Goal: Check status: Check status

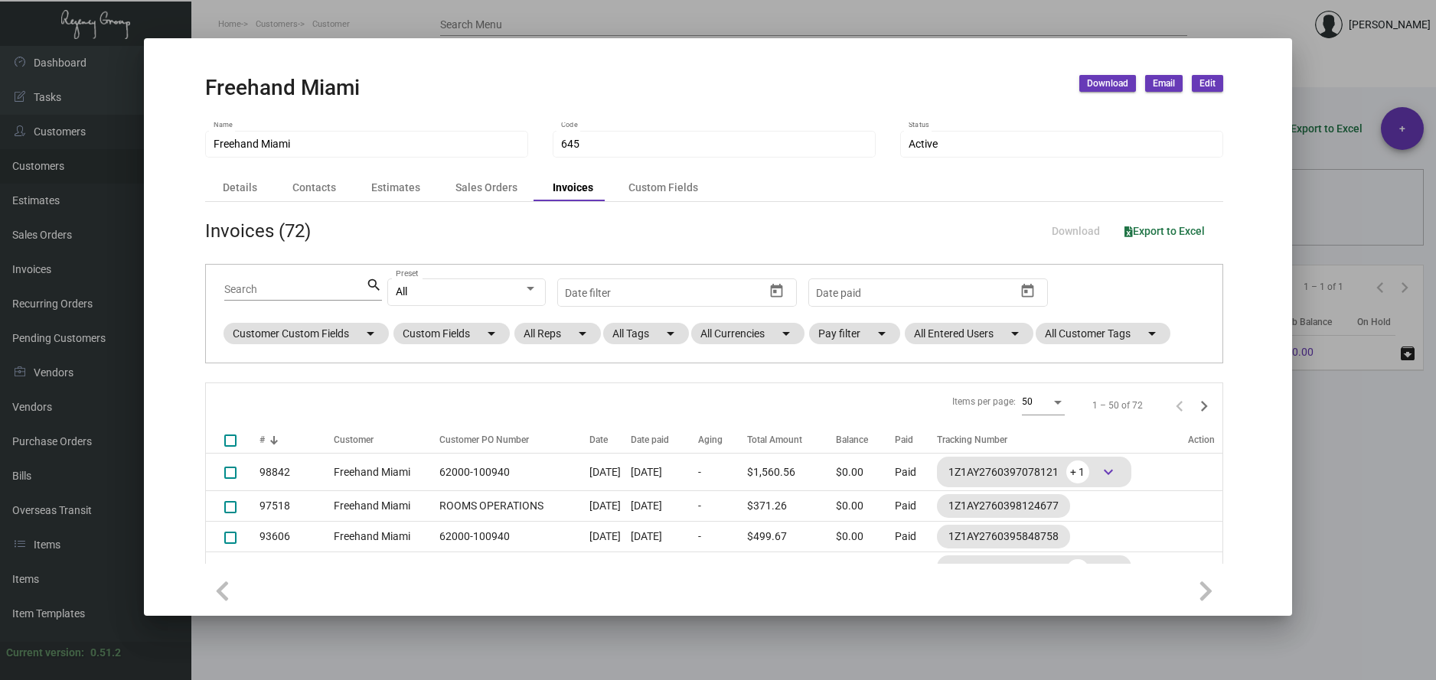
click at [311, 26] on div at bounding box center [718, 340] width 1436 height 680
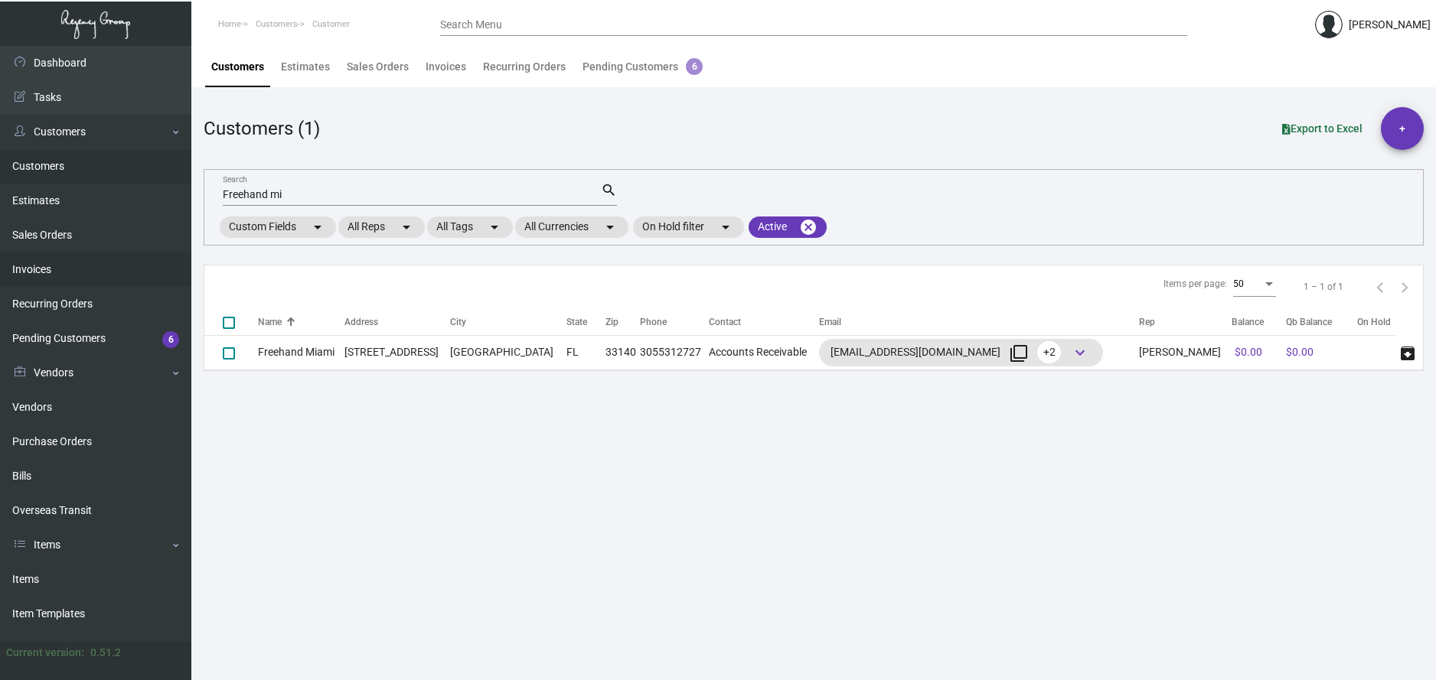
click at [29, 269] on link "Invoices" at bounding box center [95, 270] width 191 height 34
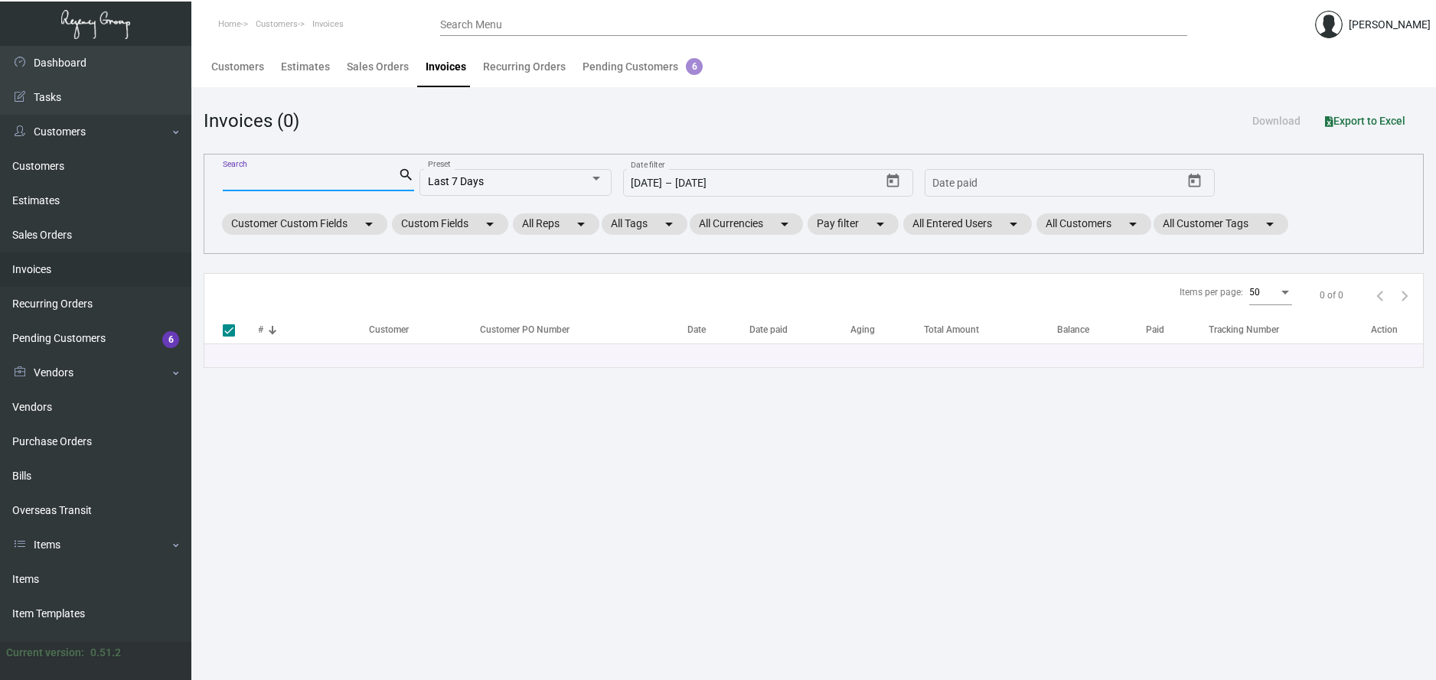
click at [269, 180] on input "Search" at bounding box center [310, 180] width 175 height 12
type input "99083"
checkbox input "false"
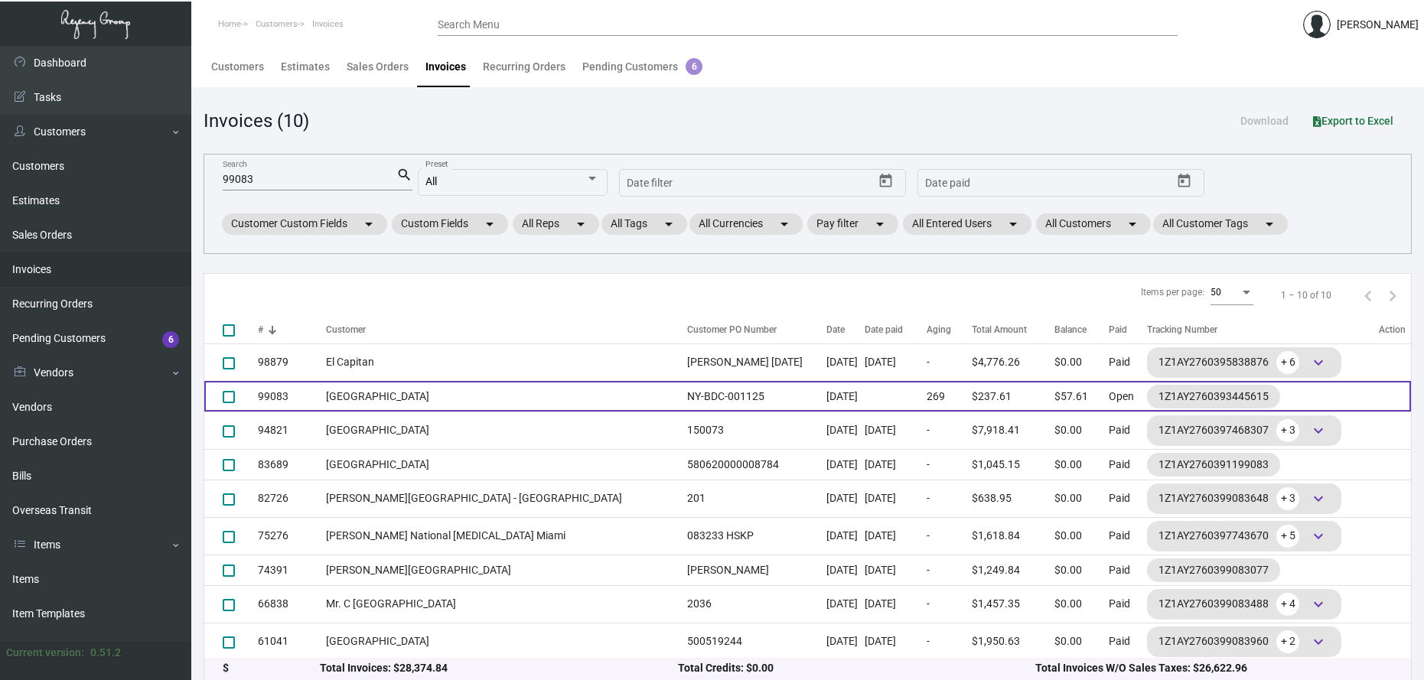
click at [399, 402] on td "[GEOGRAPHIC_DATA]" at bounding box center [502, 396] width 353 height 31
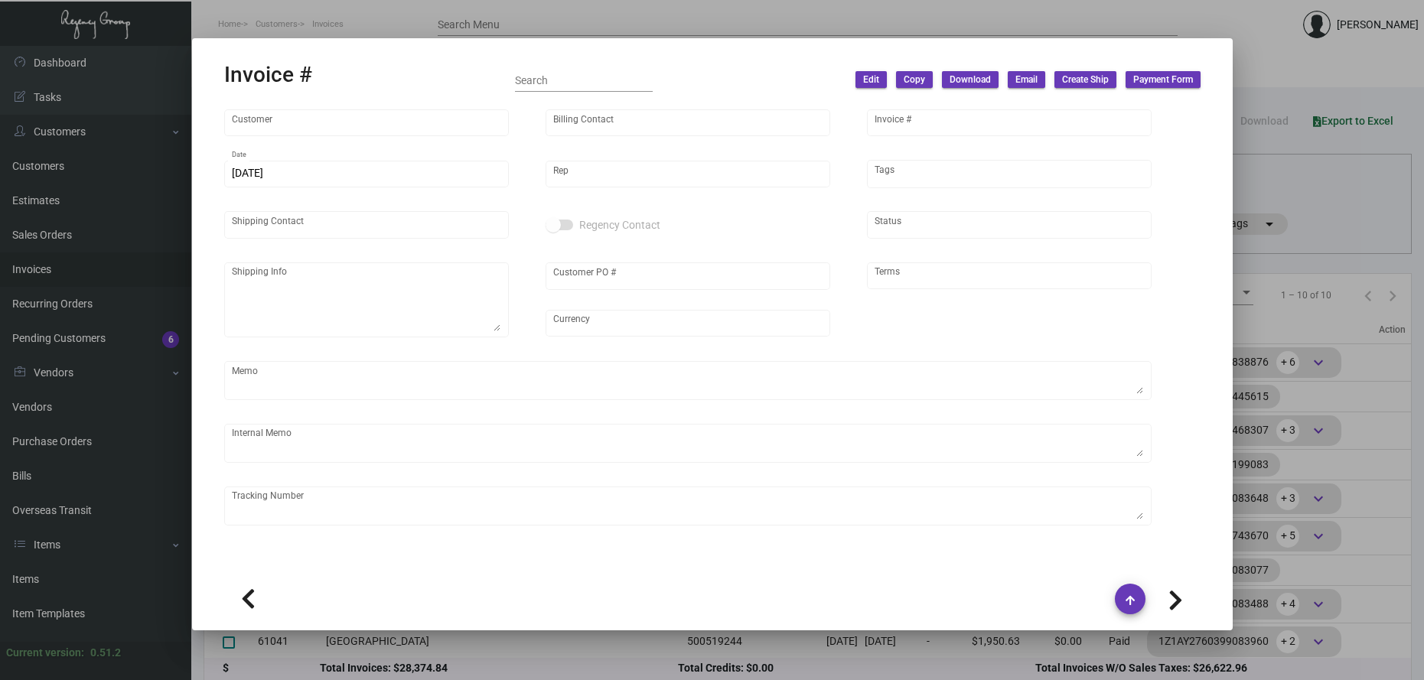
type input "[GEOGRAPHIC_DATA]"
type input "AP BILLING"
type input "99083"
type input "[DATE]"
type input "[PERSON_NAME]"
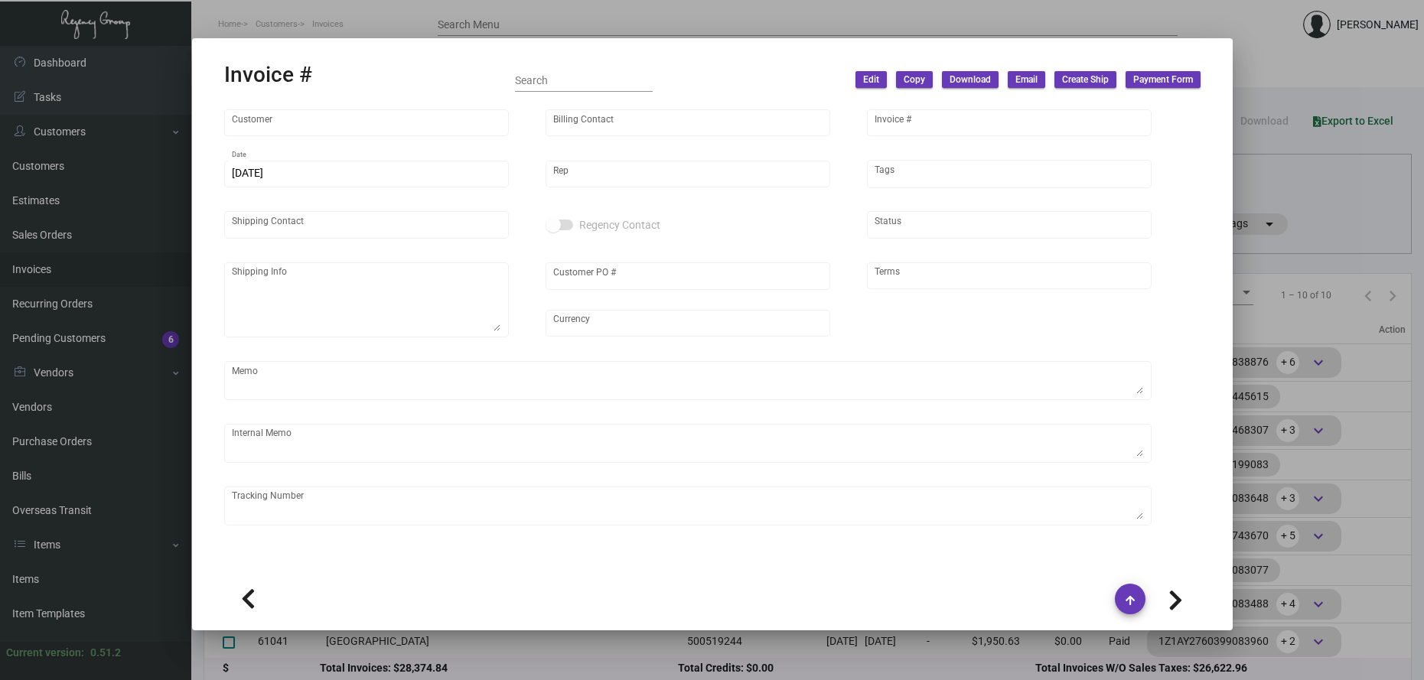
type input "[PERSON_NAME]"
type textarea "[GEOGRAPHIC_DATA] - [GEOGRAPHIC_DATA] [STREET_ADDRESS][US_STATE], 8456628247"
type input "NY-BDC-001125"
type input "United States Dollar $"
type input "Net 30"
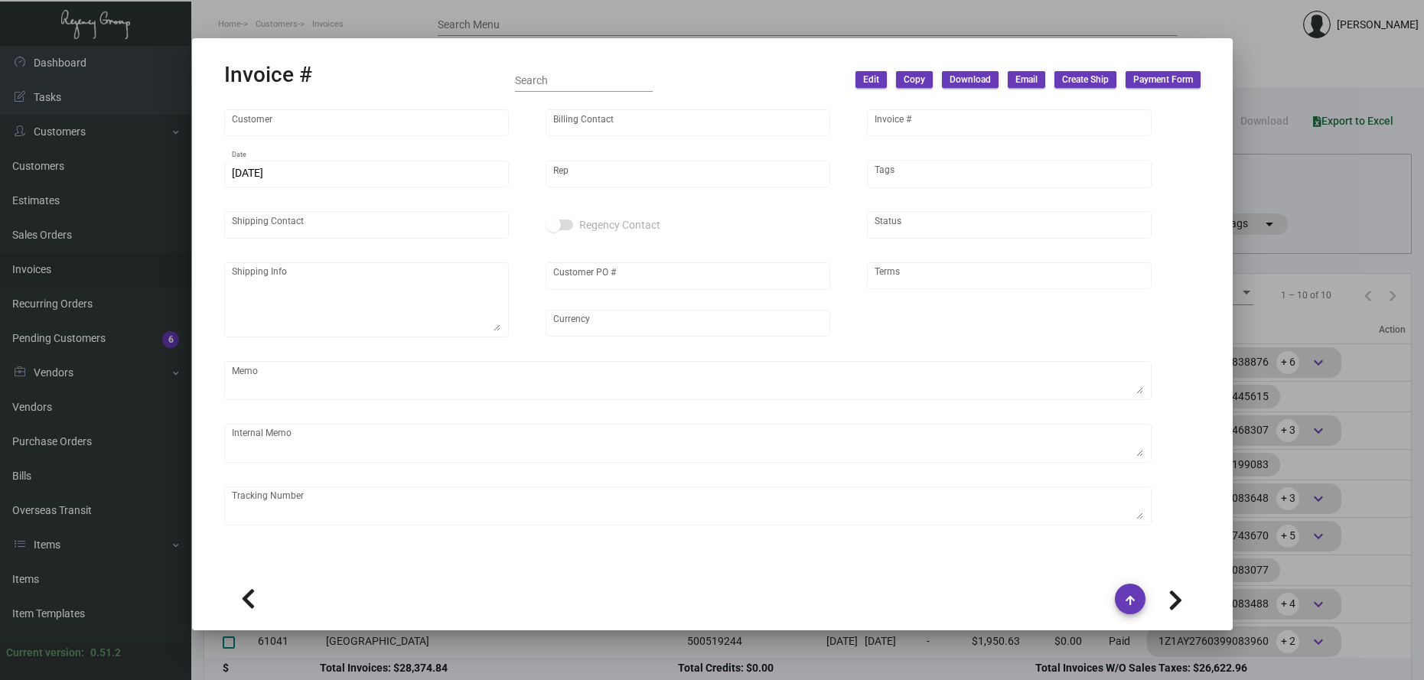
type textarea "Label provided to vendor to ship to hotel UPS Ground Cost $12.04"
type input "$ 38.24"
type input "[DATE]"
